Goal: Task Accomplishment & Management: Complete application form

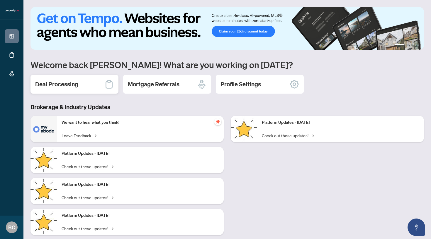
click at [63, 89] on div "Deal Processing" at bounding box center [74, 84] width 88 height 19
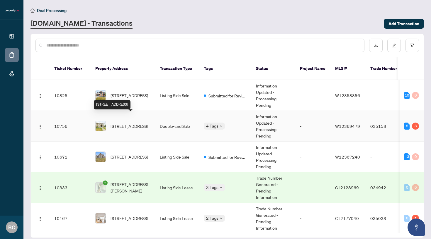
click at [119, 123] on span "[STREET_ADDRESS]" at bounding box center [129, 126] width 38 height 6
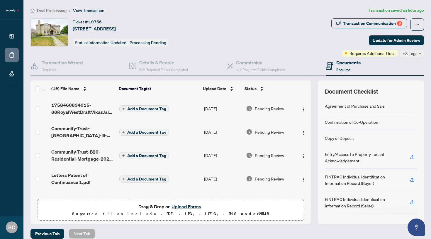
click at [182, 205] on button "Upload Forms" at bounding box center [186, 207] width 33 height 8
click at [134, 107] on span "Add a Document Tag" at bounding box center [146, 109] width 39 height 4
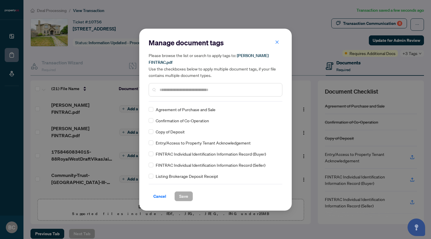
click at [173, 88] on input "text" at bounding box center [218, 90] width 118 height 6
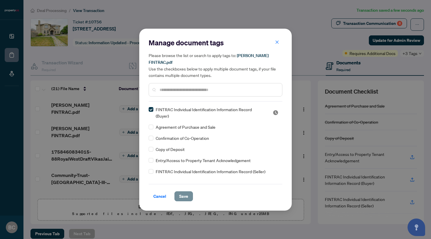
click at [183, 194] on span "Save" at bounding box center [183, 196] width 9 height 9
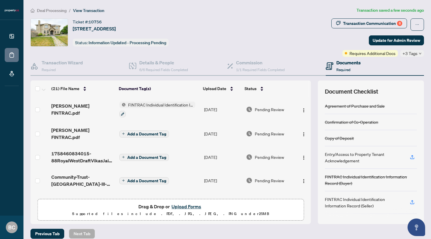
click at [149, 132] on span "Add a Document Tag" at bounding box center [146, 134] width 39 height 4
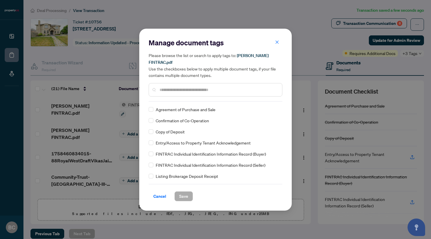
click at [187, 152] on span "FINTRAC Individual Identification Information Record (Buyer)" at bounding box center [211, 154] width 110 height 6
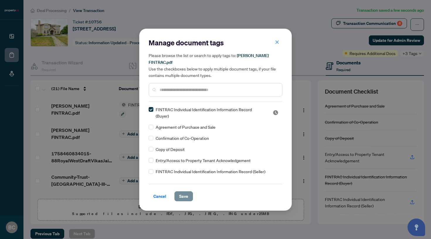
click at [183, 195] on span "Save" at bounding box center [183, 196] width 9 height 9
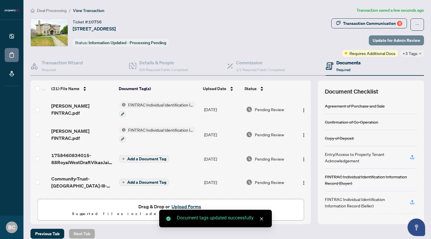
click at [388, 40] on span "Update for Admin Review" at bounding box center [395, 40] width 47 height 9
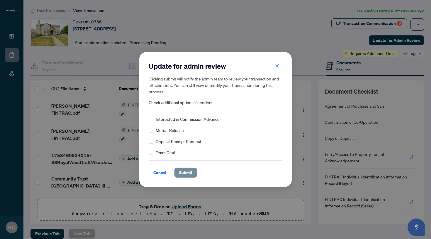
click at [188, 172] on span "Submit" at bounding box center [185, 172] width 13 height 9
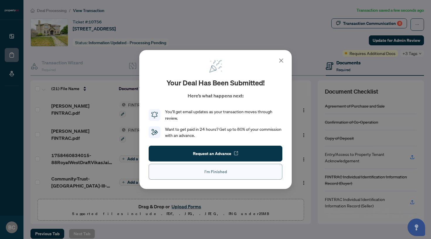
click at [205, 173] on span "I'm Finished" at bounding box center [215, 171] width 23 height 9
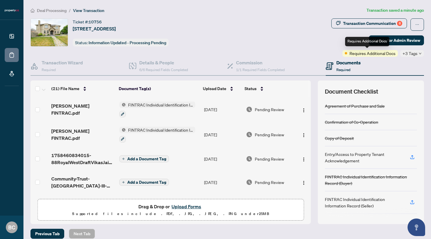
click at [387, 39] on div "Requires Additional Docs" at bounding box center [367, 41] width 44 height 9
click at [401, 40] on span "Update for Admin Review" at bounding box center [395, 40] width 47 height 9
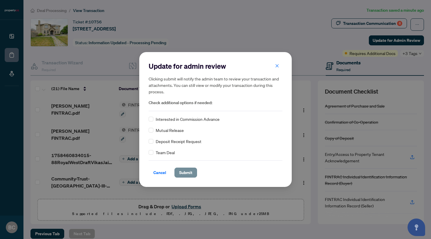
click at [188, 174] on span "Submit" at bounding box center [185, 172] width 13 height 9
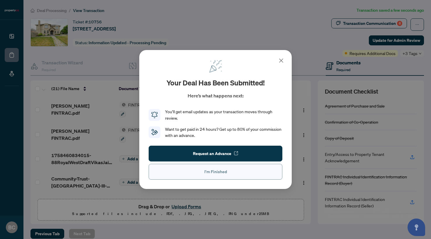
click at [202, 173] on button "I'm Finished" at bounding box center [216, 172] width 134 height 16
